Goal: Task Accomplishment & Management: Complete application form

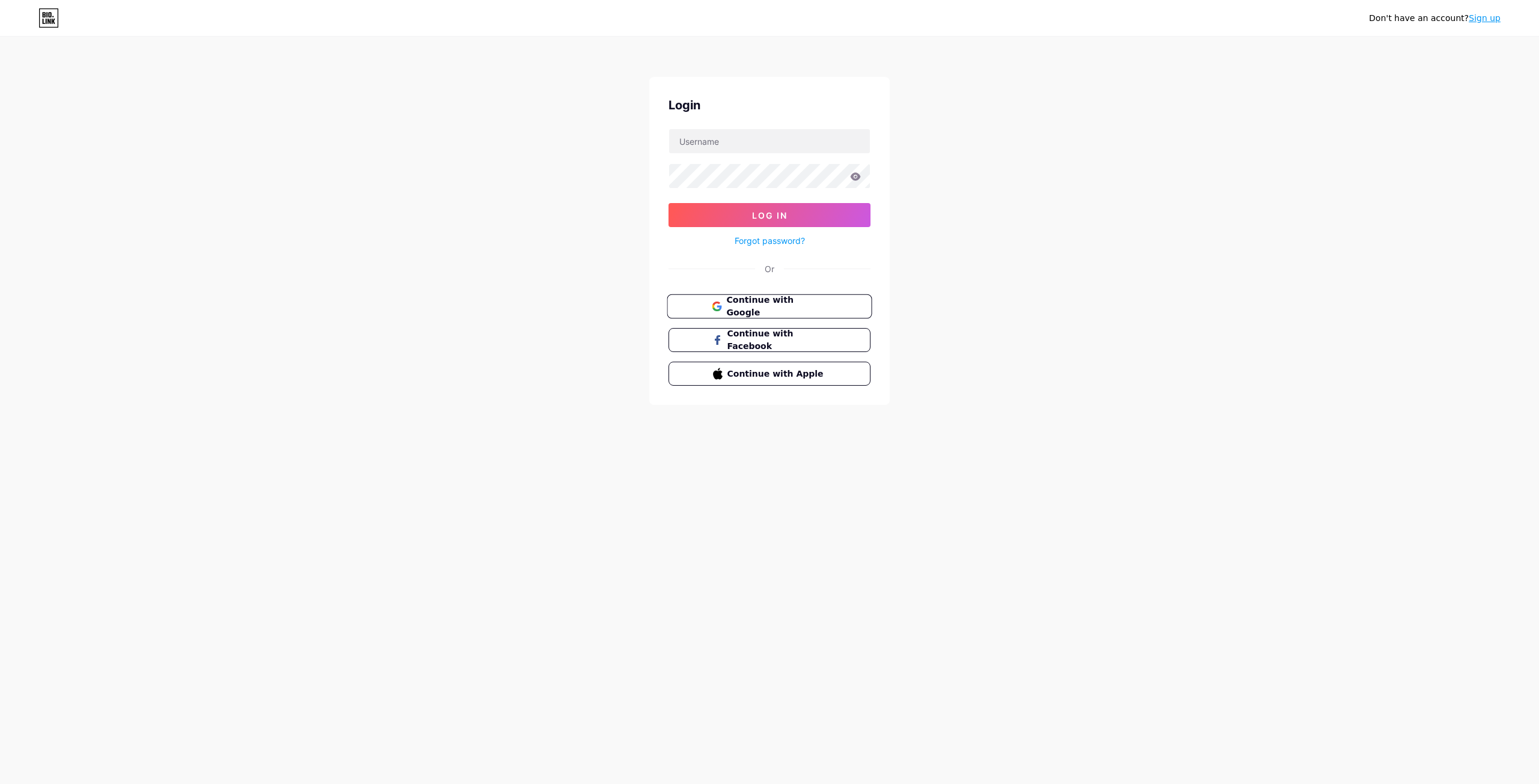
click at [794, 301] on span "Continue with Google" at bounding box center [776, 306] width 100 height 26
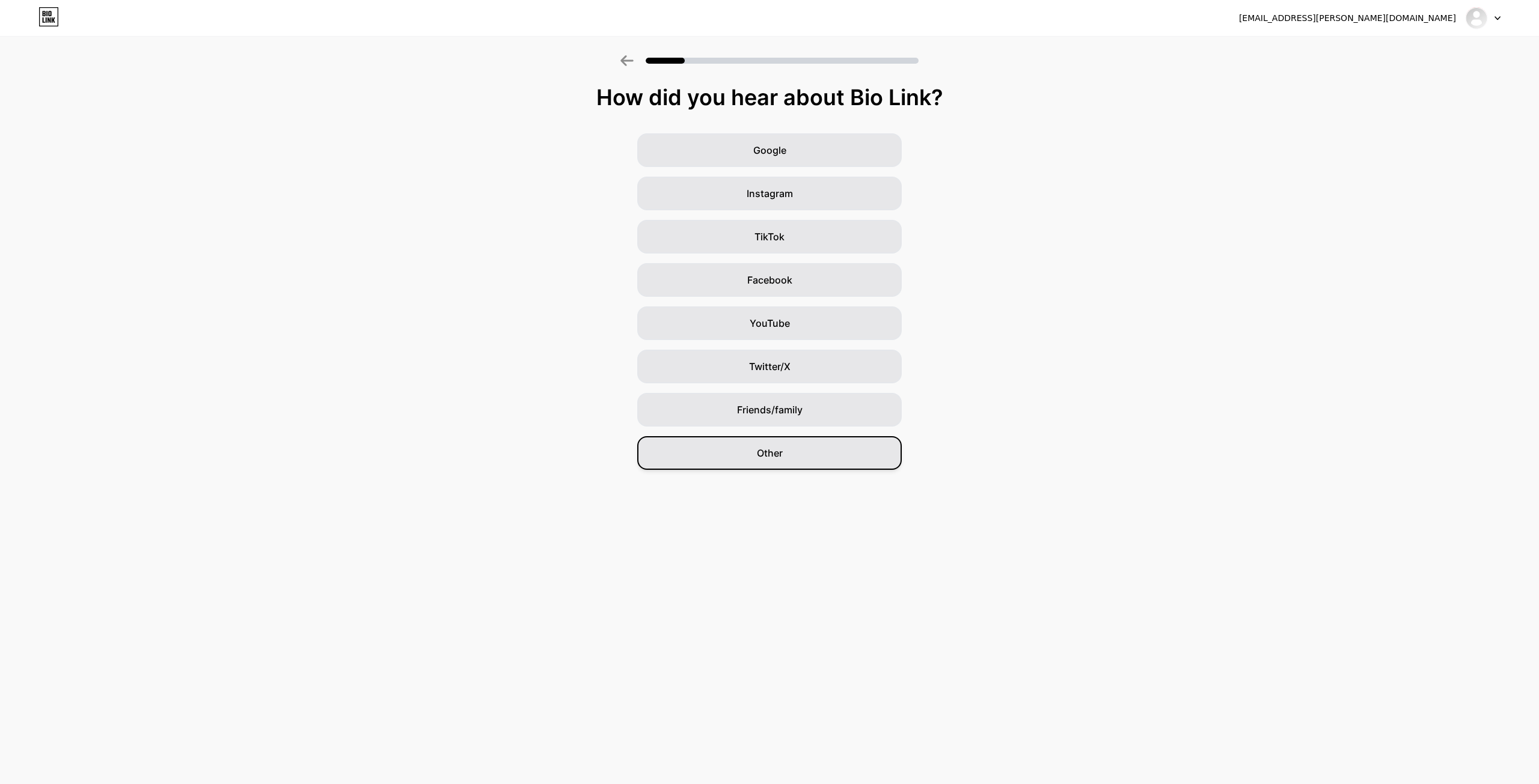
click at [768, 441] on div "Other" at bounding box center [770, 452] width 265 height 33
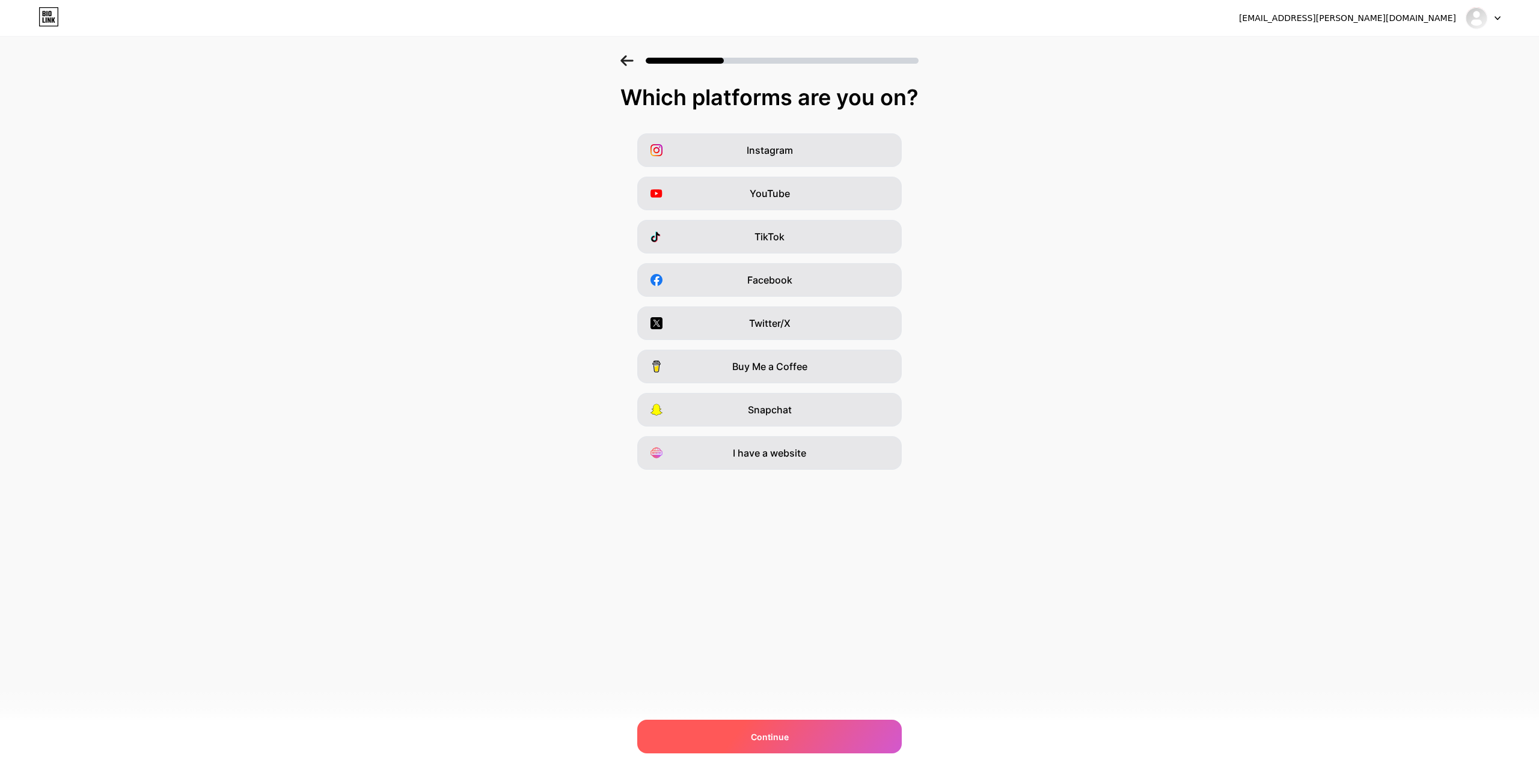
click at [792, 735] on div "Continue" at bounding box center [770, 737] width 265 height 33
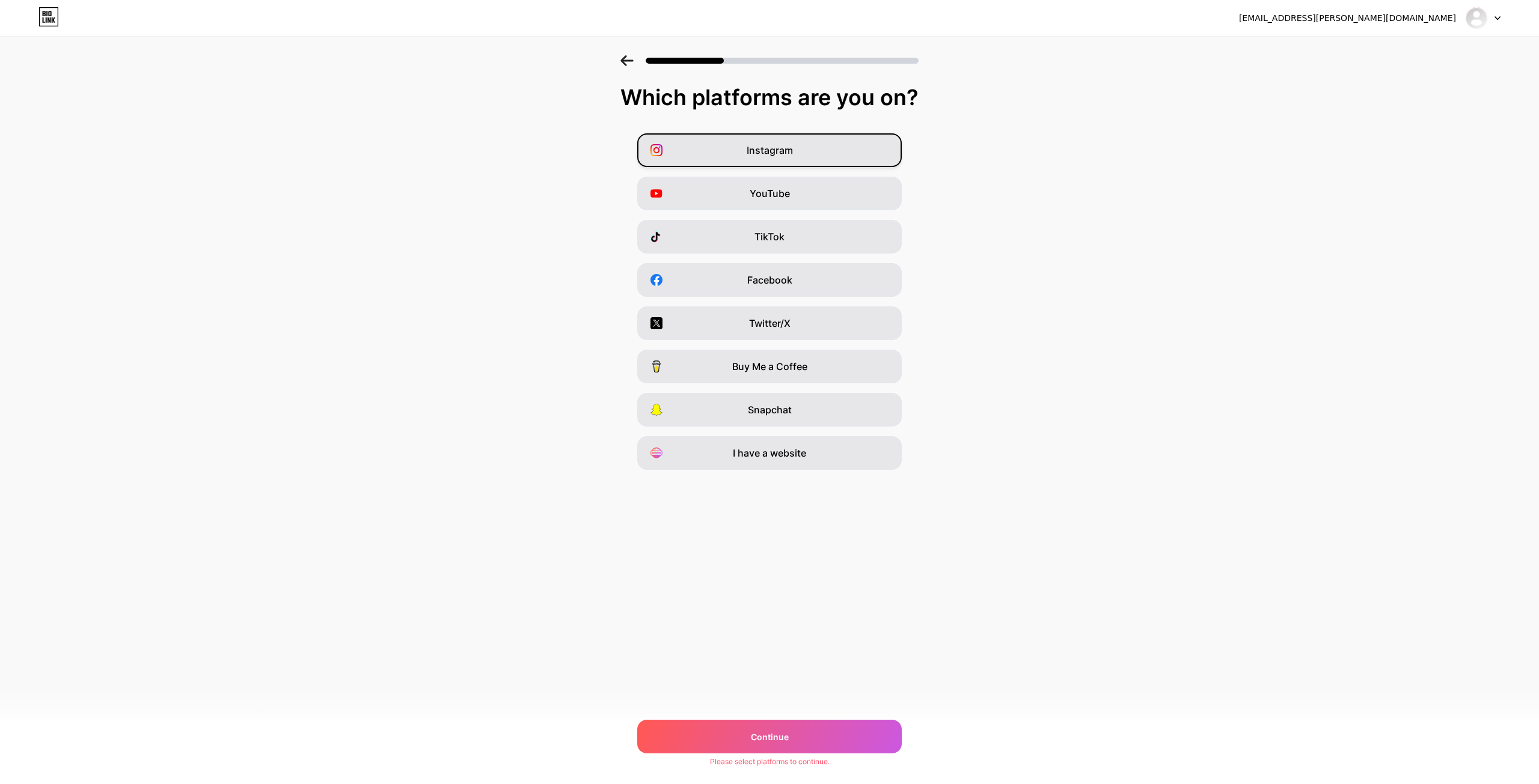
click at [781, 146] on span "Instagram" at bounding box center [770, 150] width 46 height 15
click at [762, 275] on span "Facebook" at bounding box center [770, 279] width 45 height 15
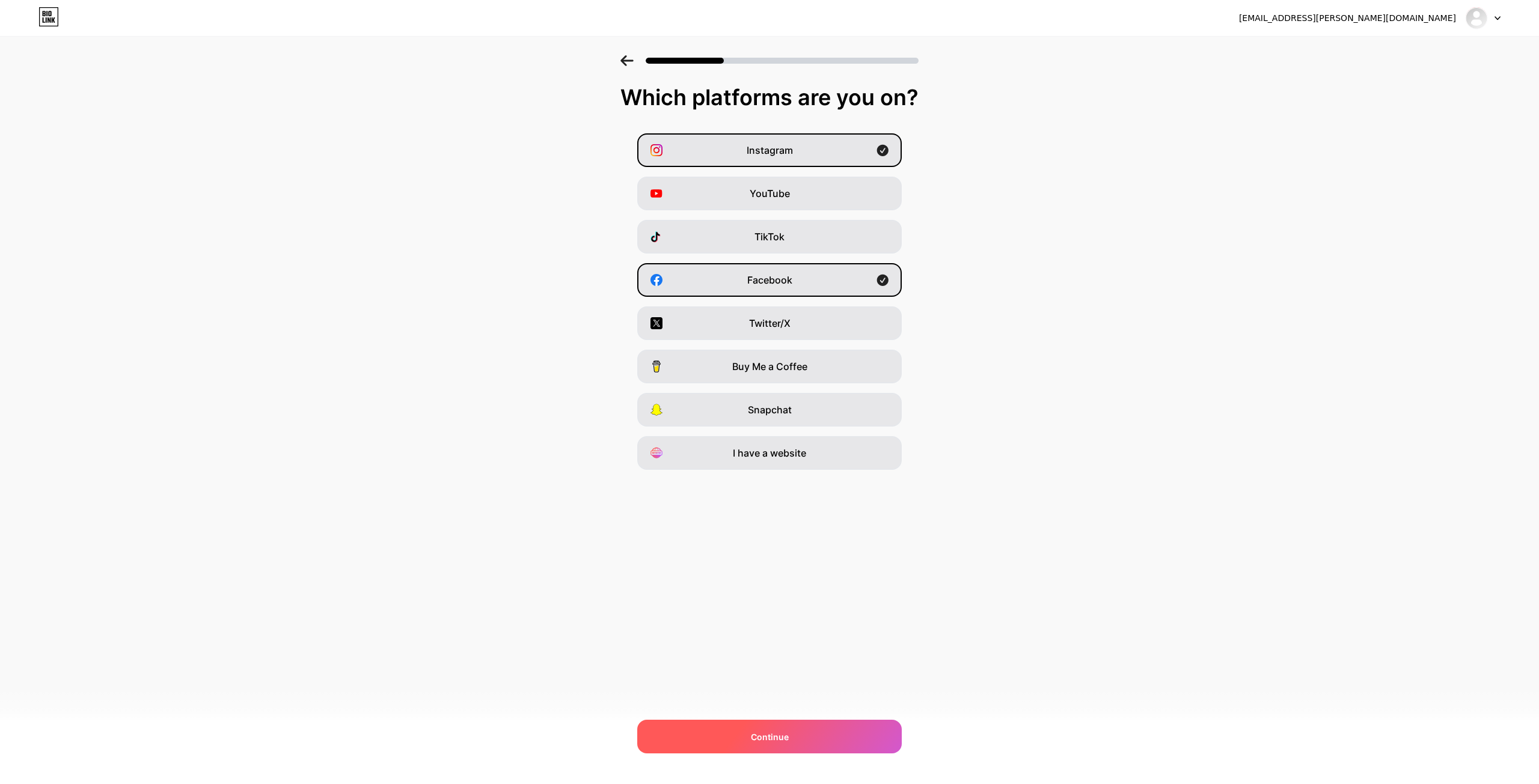
click at [752, 741] on span "Continue" at bounding box center [770, 737] width 38 height 12
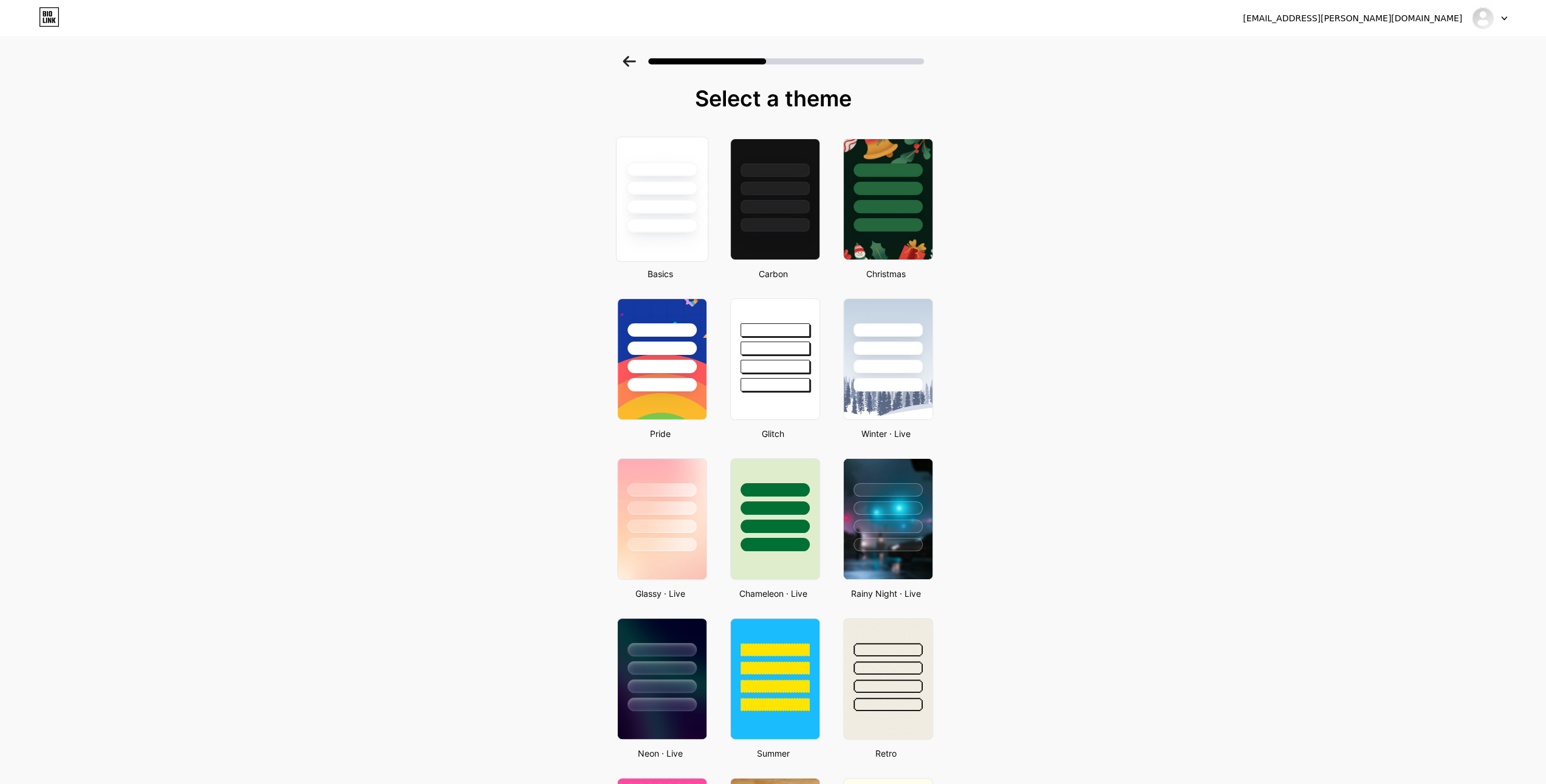
click at [658, 217] on div at bounding box center [662, 184] width 91 height 95
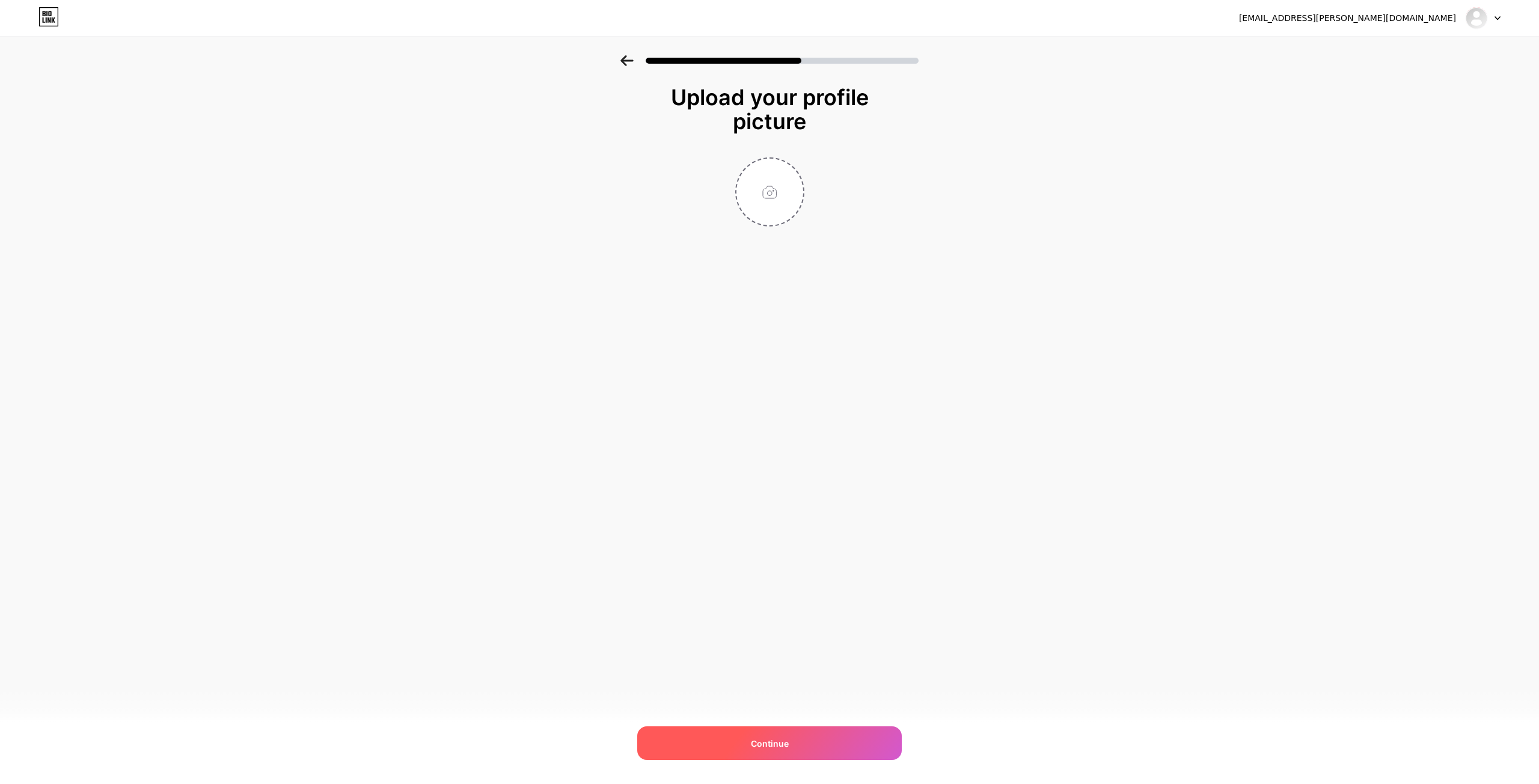
click at [770, 735] on div "Continue" at bounding box center [770, 743] width 265 height 33
click at [807, 733] on div "Continue" at bounding box center [770, 743] width 265 height 33
click at [1492, 12] on div at bounding box center [1483, 18] width 35 height 22
click at [48, 13] on icon at bounding box center [50, 13] width 3 height 5
